Goal: Find specific page/section: Find specific page/section

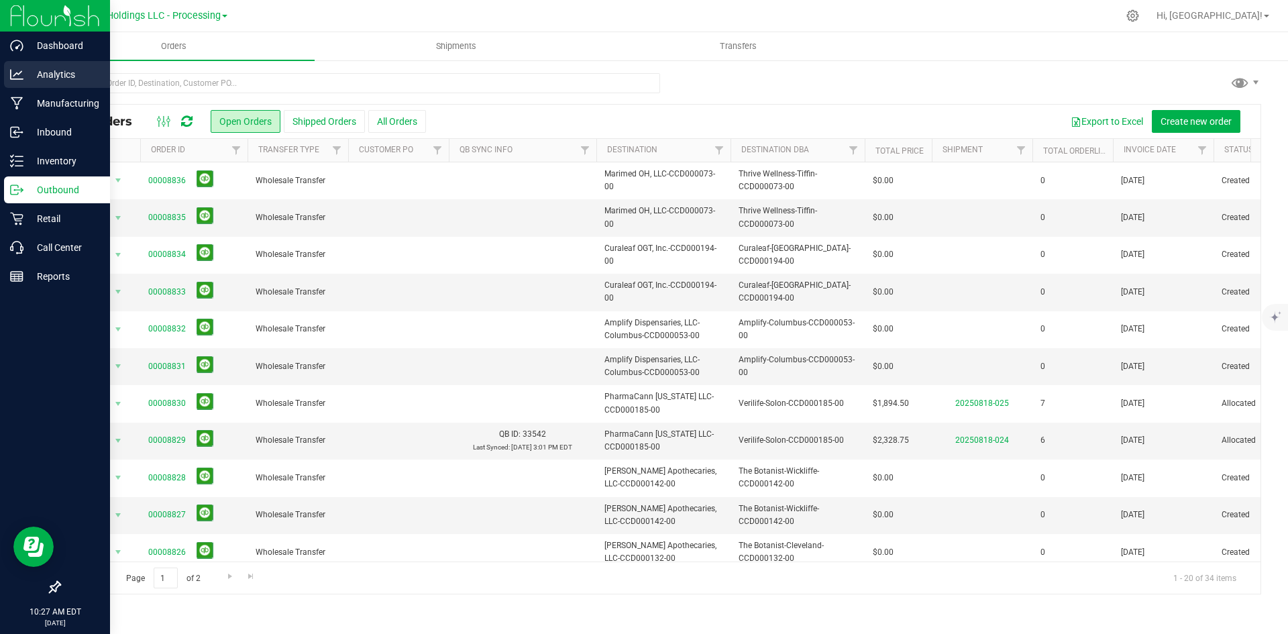
click at [33, 75] on p "Analytics" at bounding box center [63, 74] width 81 height 16
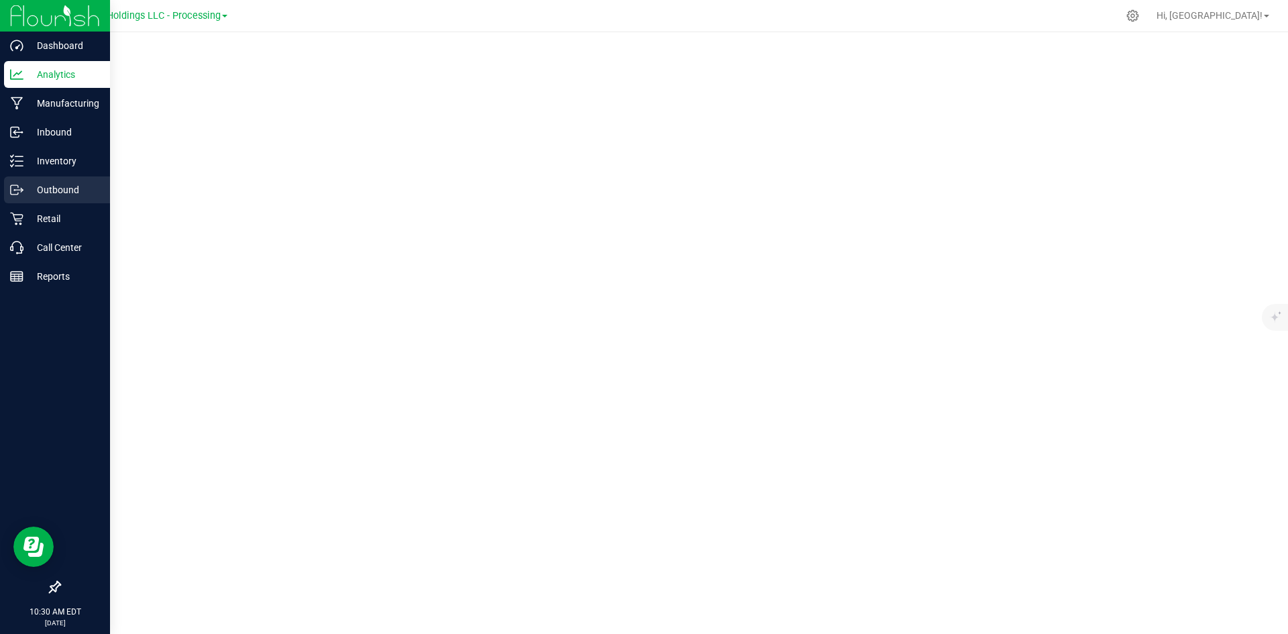
click at [67, 189] on p "Outbound" at bounding box center [63, 190] width 81 height 16
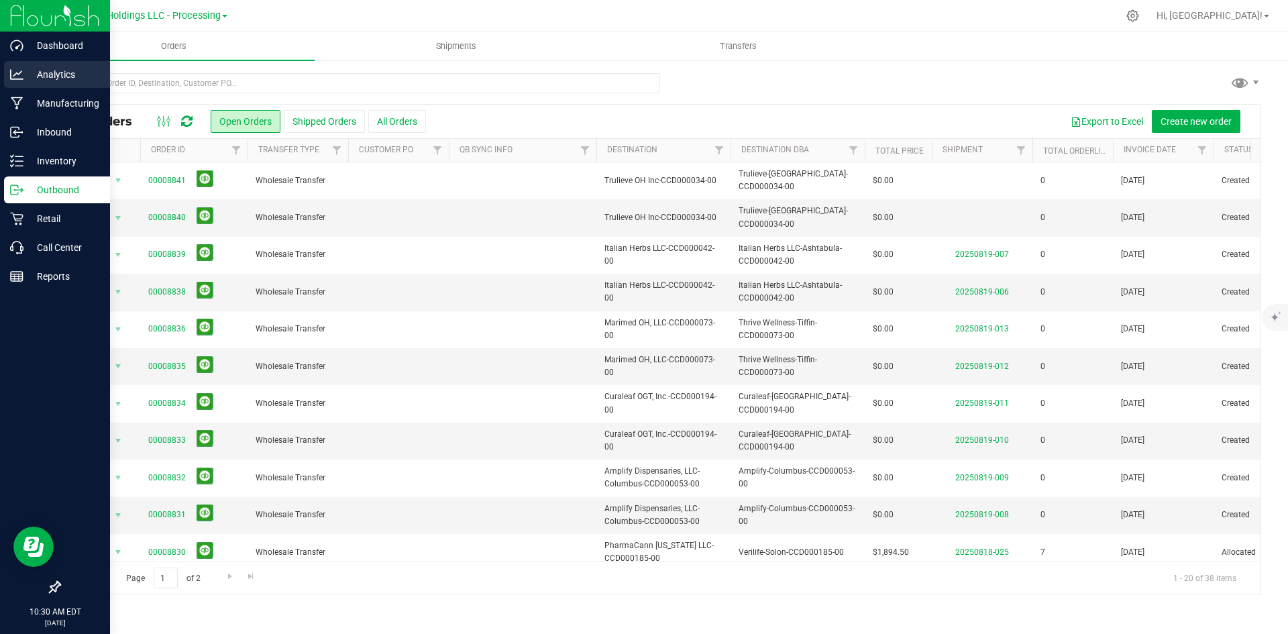
click at [20, 75] on icon at bounding box center [16, 74] width 13 height 13
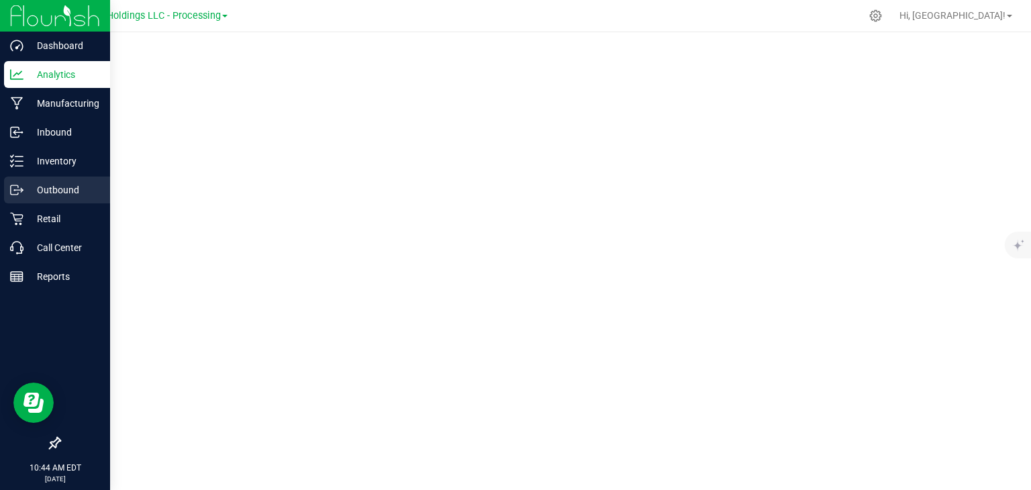
click at [17, 184] on icon at bounding box center [16, 189] width 13 height 13
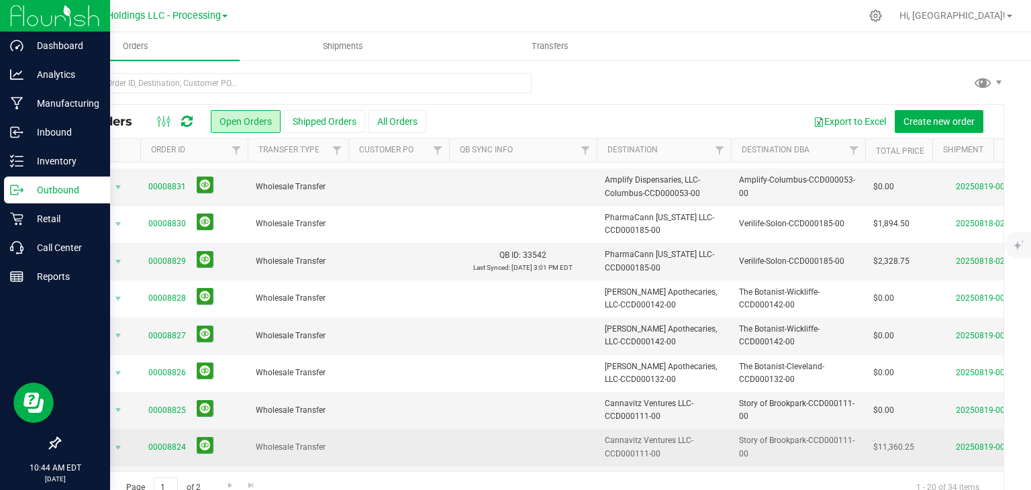
scroll to position [441, 0]
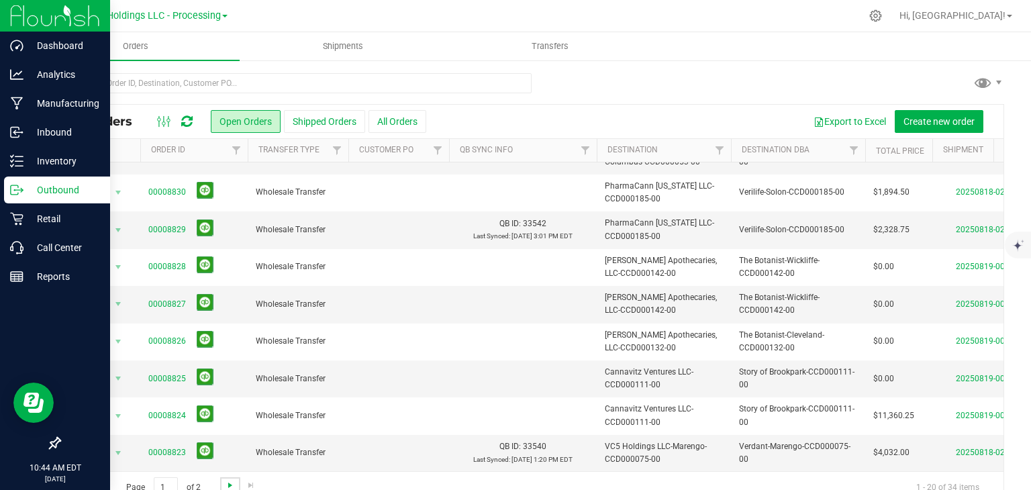
click at [225, 484] on span "Go to the next page" at bounding box center [230, 485] width 11 height 11
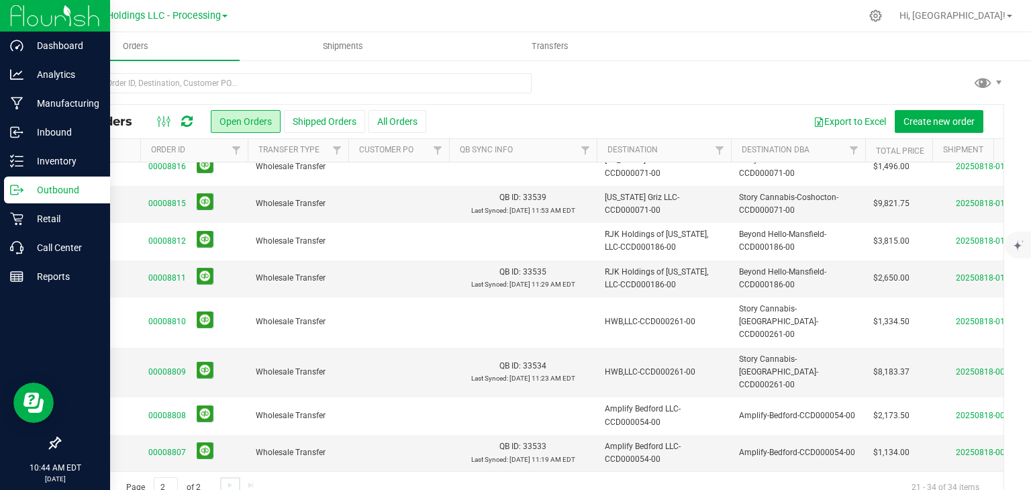
scroll to position [0, 0]
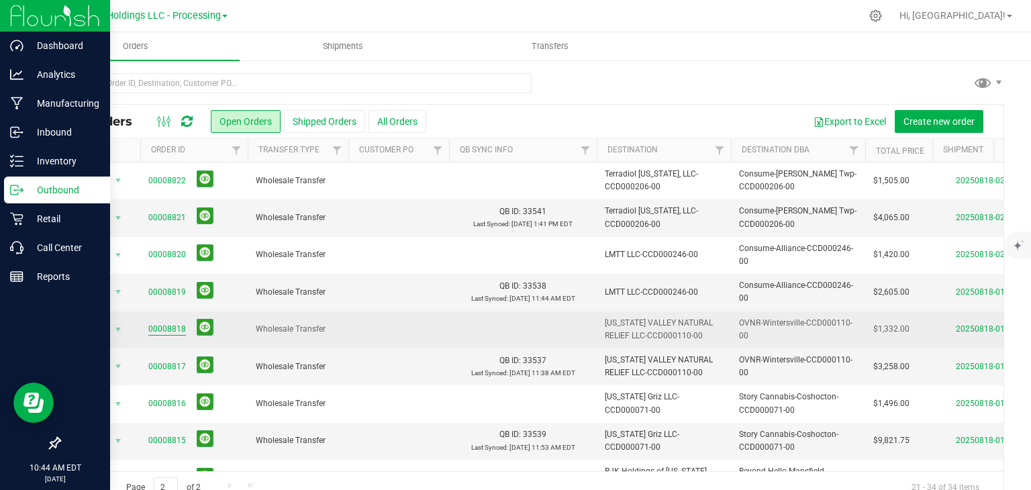
click at [173, 331] on link "00008818" at bounding box center [167, 329] width 38 height 13
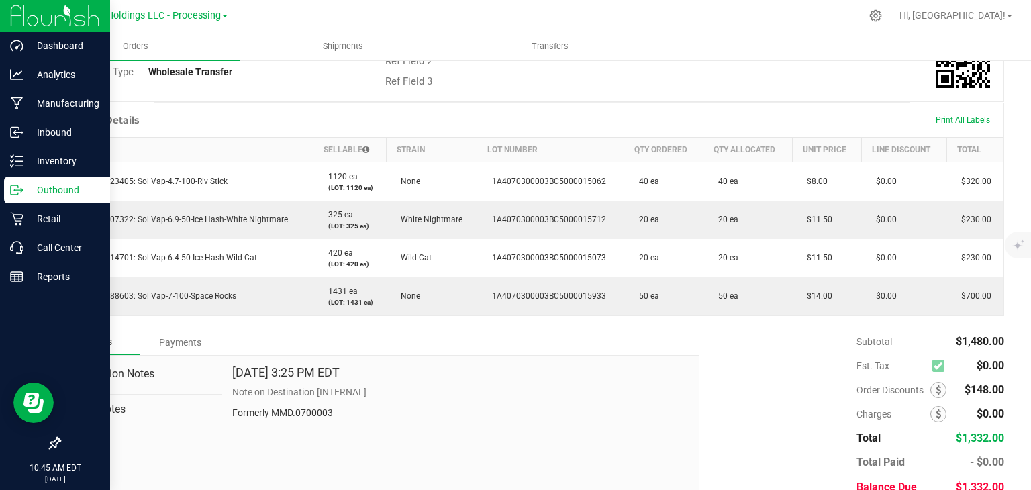
scroll to position [335, 0]
